Goal: Task Accomplishment & Management: Manage account settings

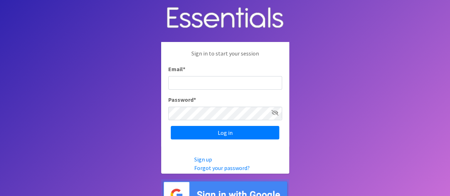
click at [207, 83] on input "Email *" at bounding box center [225, 83] width 114 height 14
type input "kjones@acaarmada.org"
click at [171, 126] on input "Log in" at bounding box center [225, 133] width 109 height 14
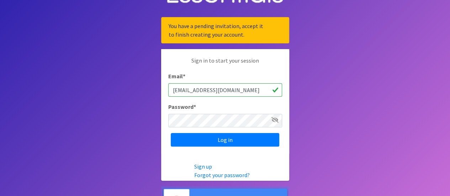
scroll to position [46, 0]
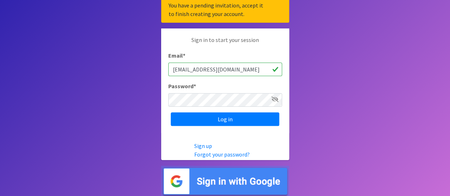
click at [220, 171] on img at bounding box center [225, 181] width 128 height 31
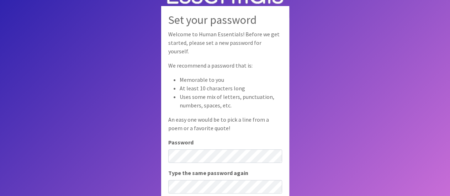
scroll to position [49, 0]
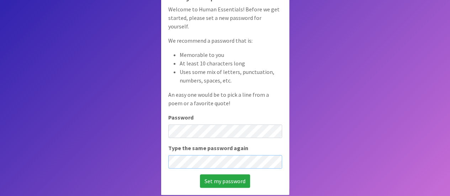
click at [200, 174] on input "Set my password" at bounding box center [225, 181] width 50 height 14
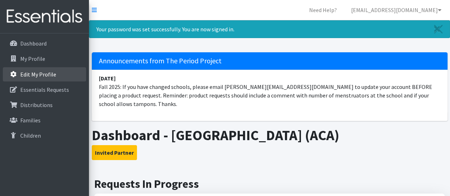
click at [46, 76] on p "Edit My Profile" at bounding box center [38, 74] width 36 height 7
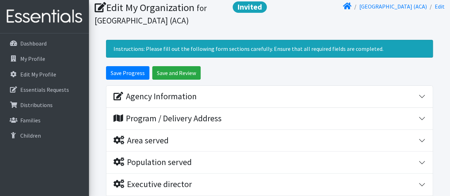
scroll to position [71, 0]
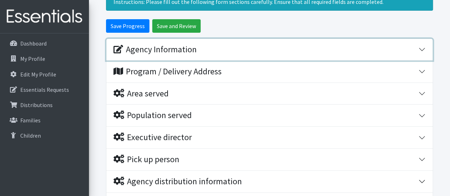
click at [229, 48] on div "Agency Information" at bounding box center [266, 50] width 305 height 10
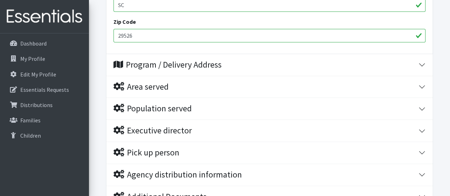
scroll to position [392, 0]
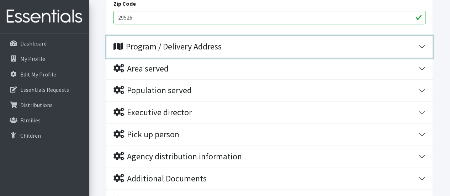
click at [221, 47] on div "Program / Delivery Address" at bounding box center [168, 47] width 108 height 10
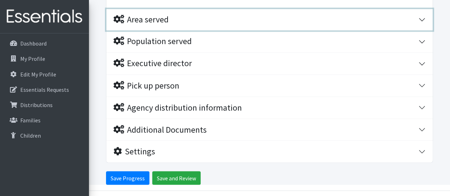
click at [212, 23] on div "Area served" at bounding box center [266, 20] width 305 height 10
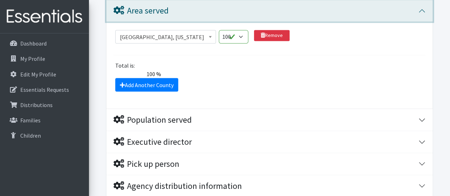
scroll to position [621, 0]
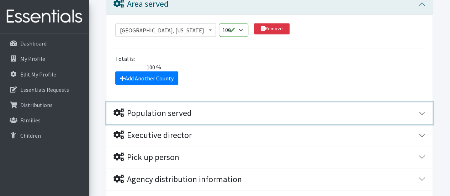
click at [205, 111] on div "Population served" at bounding box center [266, 113] width 305 height 10
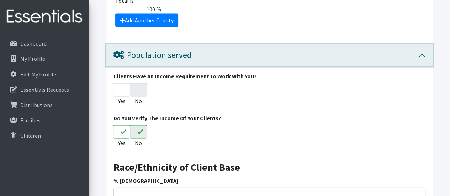
scroll to position [728, 0]
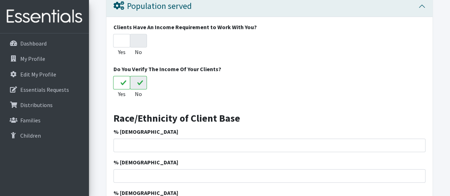
click at [141, 81] on input "No" at bounding box center [138, 83] width 17 height 14
radio input "true"
click at [115, 82] on input "Yes" at bounding box center [121, 83] width 17 height 14
radio input "true"
click at [139, 31] on div "Clients Have An Income Requirement to Work With You? Yes No" at bounding box center [270, 41] width 312 height 36
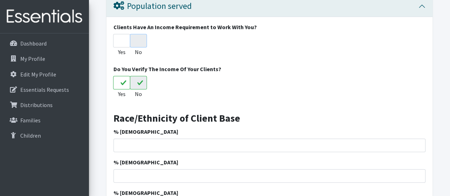
click at [140, 38] on input "No" at bounding box center [138, 41] width 17 height 14
click at [141, 45] on input "No" at bounding box center [138, 41] width 17 height 14
click at [120, 84] on input "Yes" at bounding box center [121, 83] width 17 height 14
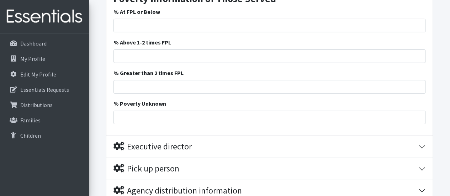
scroll to position [1155, 0]
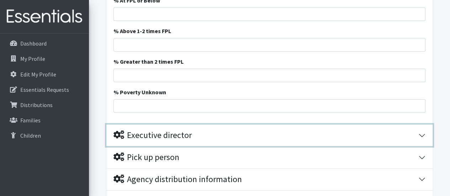
click at [257, 135] on div "Executive director" at bounding box center [266, 135] width 305 height 10
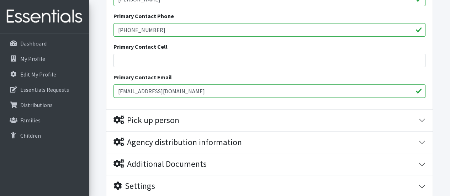
scroll to position [1440, 0]
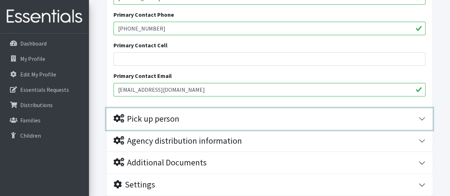
click at [246, 115] on div "Pick up person" at bounding box center [266, 119] width 305 height 10
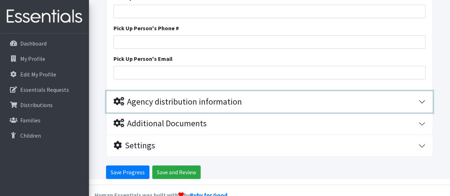
click at [244, 97] on div "Agency distribution information" at bounding box center [266, 102] width 305 height 10
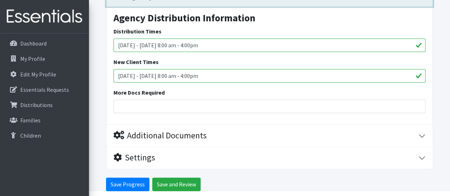
scroll to position [1700, 0]
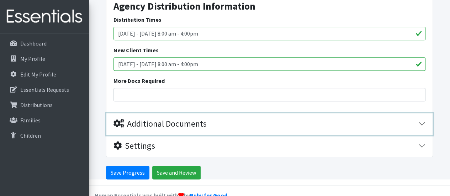
click at [211, 121] on div "Additional Documents" at bounding box center [266, 124] width 305 height 10
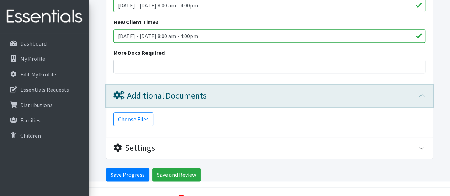
scroll to position [1730, 0]
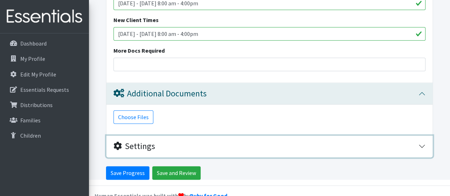
click at [205, 147] on div "Settings" at bounding box center [266, 146] width 305 height 10
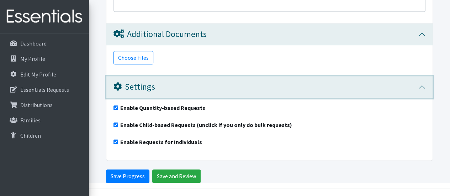
scroll to position [1793, 0]
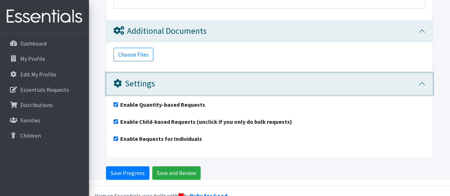
click at [205, 80] on div "Settings" at bounding box center [266, 84] width 305 height 10
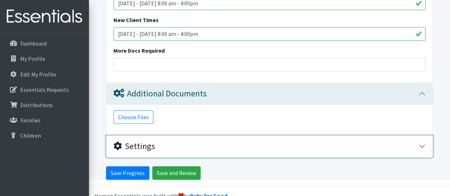
click at [201, 150] on button "Settings" at bounding box center [269, 147] width 327 height 22
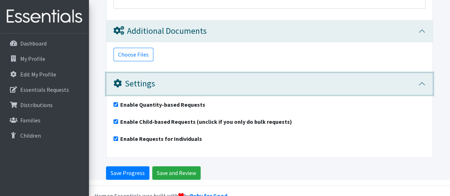
click at [204, 82] on div "Settings" at bounding box center [266, 84] width 305 height 10
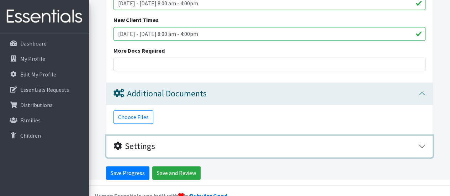
click at [198, 141] on div "Settings" at bounding box center [266, 146] width 305 height 10
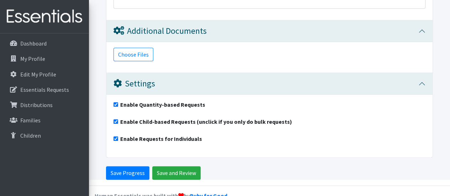
click at [116, 119] on input "Enable Child-based Requests (unclick if you only do bulk requests)" at bounding box center [116, 121] width 5 height 5
checkbox input "false"
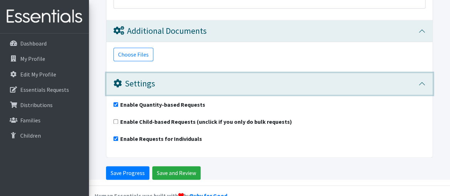
click at [218, 84] on div "Settings" at bounding box center [266, 84] width 305 height 10
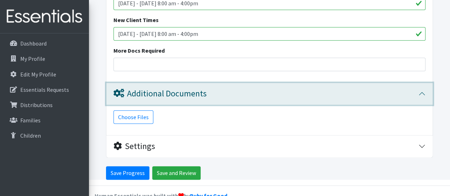
click at [206, 89] on div "Additional Documents" at bounding box center [160, 94] width 93 height 10
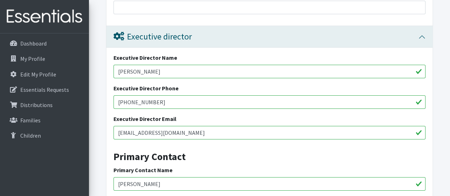
scroll to position [1237, 0]
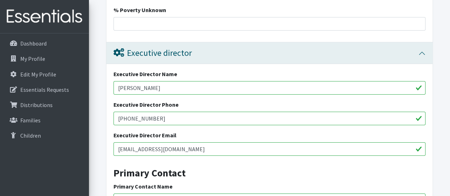
drag, startPoint x: 166, startPoint y: 87, endPoint x: 103, endPoint y: 89, distance: 63.4
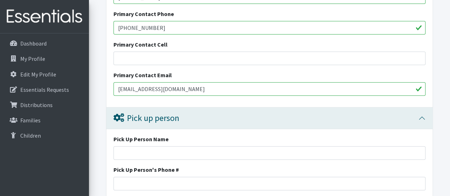
scroll to position [1451, 0]
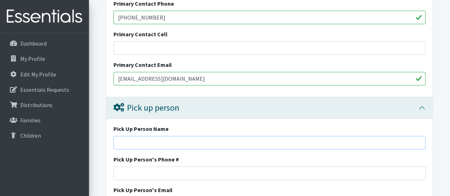
click at [145, 137] on input "Pick Up Person Name" at bounding box center [270, 143] width 312 height 14
paste input "[PERSON_NAME]"
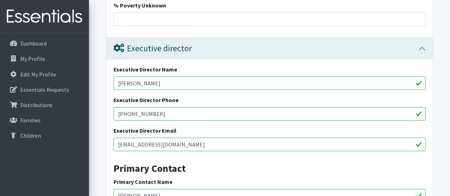
scroll to position [1237, 0]
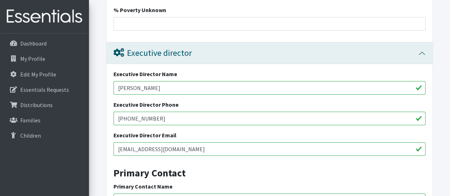
type input "[PERSON_NAME]"
drag, startPoint x: 159, startPoint y: 114, endPoint x: 115, endPoint y: 114, distance: 43.8
click at [115, 114] on input "[PHONE_NUMBER]" at bounding box center [270, 119] width 312 height 14
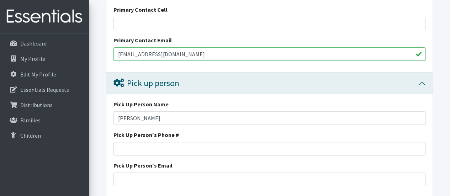
scroll to position [1487, 0]
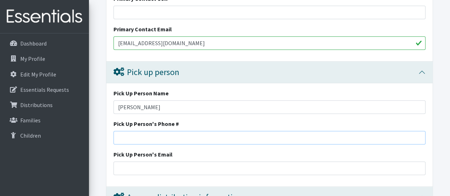
click at [121, 134] on input "Pick Up Person's Phone #" at bounding box center [270, 138] width 312 height 14
paste input "[PHONE_NUMBER]"
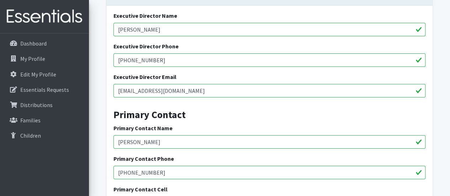
scroll to position [1237, 0]
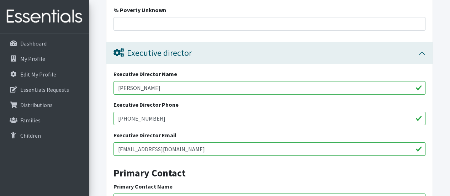
type input "[PHONE_NUMBER]"
drag, startPoint x: 197, startPoint y: 147, endPoint x: 115, endPoint y: 148, distance: 81.5
click at [115, 148] on input "[EMAIL_ADDRESS][DOMAIN_NAME]" at bounding box center [270, 149] width 312 height 14
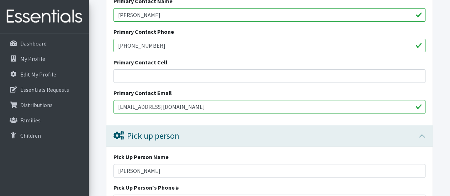
scroll to position [1487, 0]
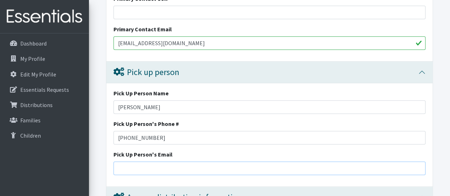
click at [129, 168] on input "Pick Up Person's Email" at bounding box center [270, 169] width 312 height 14
paste input "[EMAIL_ADDRESS][DOMAIN_NAME]"
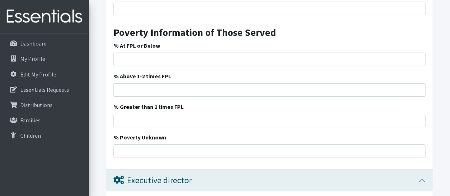
scroll to position [1095, 0]
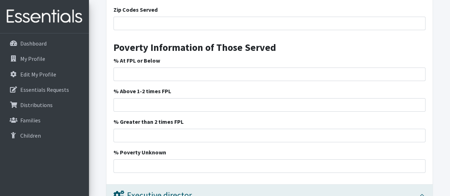
type input "[EMAIL_ADDRESS][DOMAIN_NAME]"
